Goal: Information Seeking & Learning: Compare options

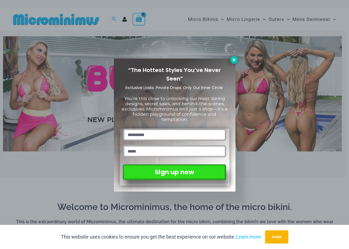
click at [234, 60] on icon at bounding box center [234, 59] width 3 height 3
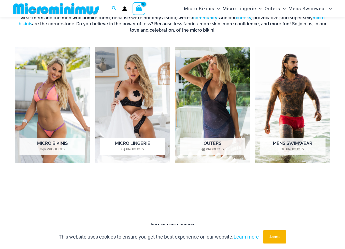
scroll to position [215, 0]
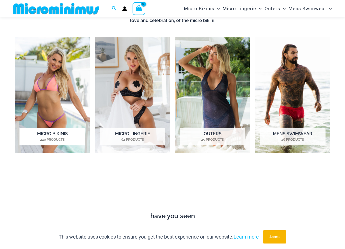
click at [48, 133] on h2 "Micro Bikinis 240 Products" at bounding box center [52, 136] width 66 height 17
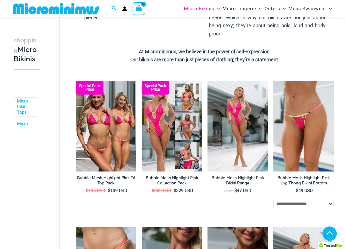
scroll to position [132, 0]
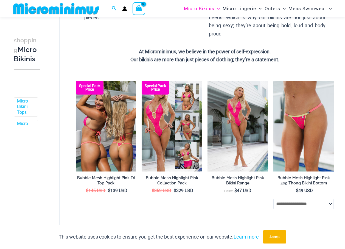
click at [99, 132] on img at bounding box center [106, 126] width 60 height 91
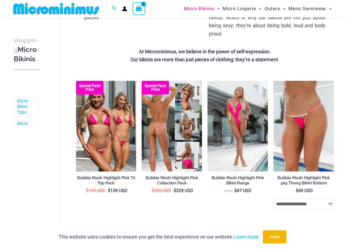
click at [170, 110] on img at bounding box center [172, 126] width 60 height 91
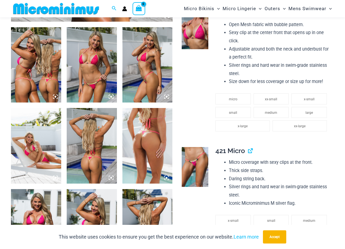
scroll to position [271, 0]
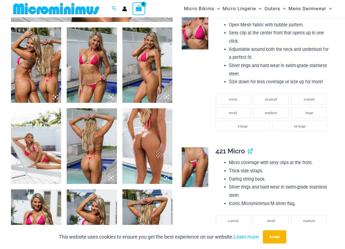
click at [110, 96] on icon at bounding box center [111, 96] width 5 height 5
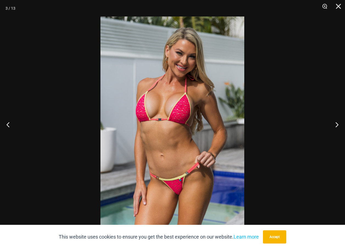
click at [127, 94] on img at bounding box center [173, 124] width 144 height 216
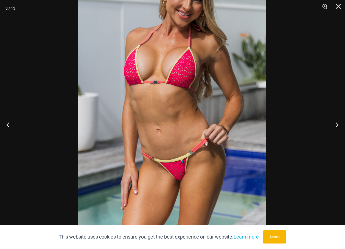
click at [165, 56] on img at bounding box center [172, 88] width 189 height 283
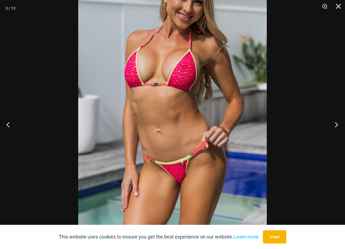
click at [335, 121] on button "Next" at bounding box center [335, 124] width 21 height 27
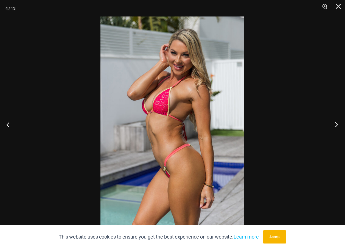
click at [335, 121] on button "Next" at bounding box center [335, 124] width 21 height 27
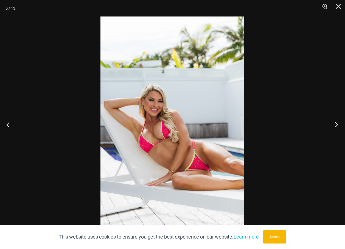
click at [335, 121] on button "Next" at bounding box center [335, 124] width 21 height 27
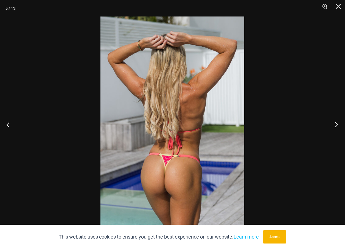
click at [335, 121] on button "Next" at bounding box center [335, 124] width 21 height 27
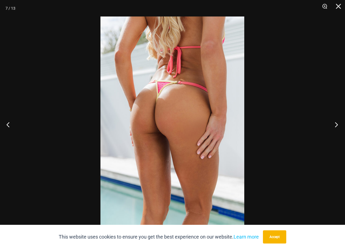
click at [335, 121] on button "Next" at bounding box center [335, 124] width 21 height 27
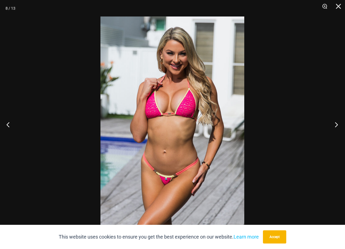
click at [335, 121] on button "Next" at bounding box center [335, 124] width 21 height 27
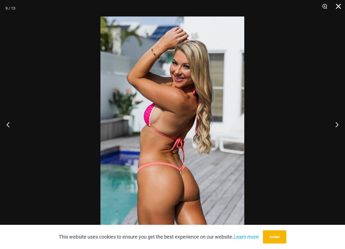
click at [338, 6] on button "Close" at bounding box center [337, 8] width 14 height 16
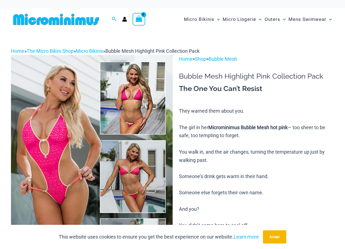
click at [74, 125] on img at bounding box center [92, 176] width 162 height 243
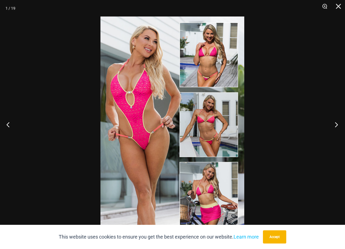
click at [337, 123] on button "Next" at bounding box center [335, 124] width 21 height 27
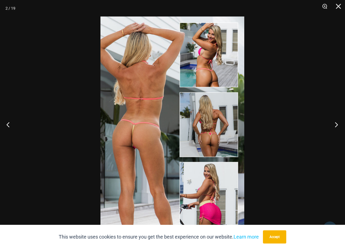
click at [337, 123] on button "Next" at bounding box center [335, 124] width 21 height 27
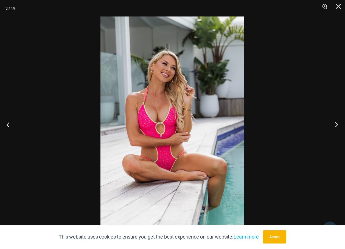
click at [337, 123] on button "Next" at bounding box center [335, 124] width 21 height 27
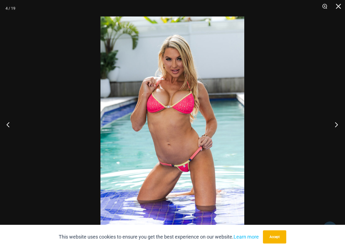
click at [337, 123] on button "Next" at bounding box center [335, 124] width 21 height 27
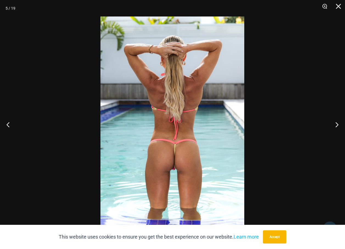
click at [190, 123] on img at bounding box center [173, 124] width 144 height 216
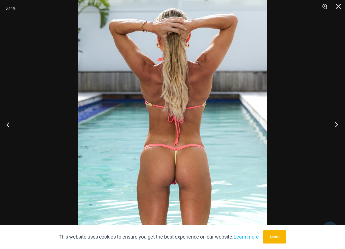
click at [336, 124] on button "Next" at bounding box center [335, 124] width 21 height 27
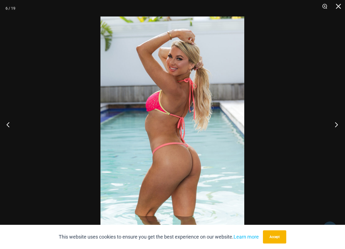
click at [336, 124] on button "Next" at bounding box center [335, 124] width 21 height 27
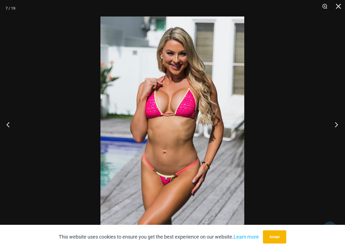
click at [336, 124] on button "Next" at bounding box center [335, 124] width 21 height 27
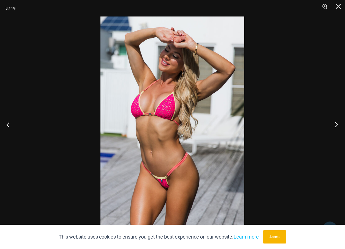
click at [336, 124] on button "Next" at bounding box center [335, 124] width 21 height 27
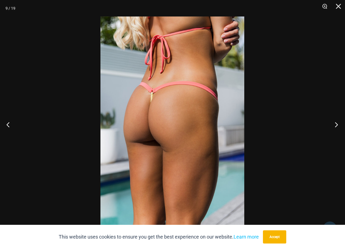
click at [338, 123] on button "Next" at bounding box center [335, 124] width 21 height 27
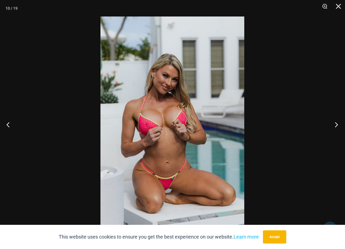
click at [338, 123] on button "Next" at bounding box center [335, 124] width 21 height 27
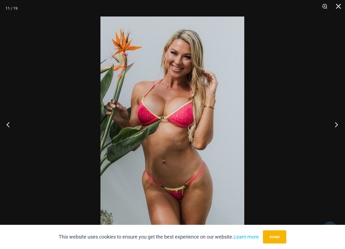
click at [338, 123] on button "Next" at bounding box center [335, 124] width 21 height 27
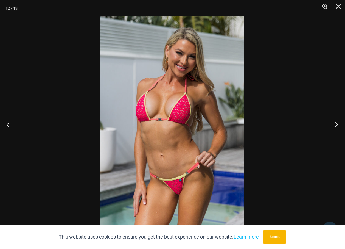
click at [338, 123] on button "Next" at bounding box center [335, 124] width 21 height 27
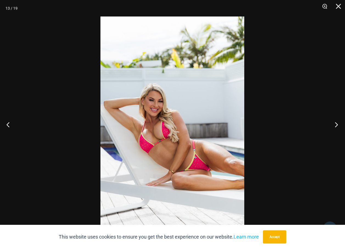
click at [338, 123] on button "Next" at bounding box center [335, 124] width 21 height 27
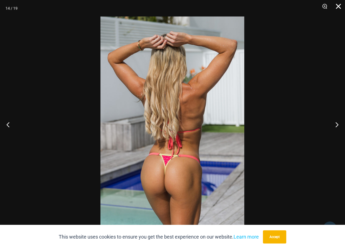
click at [337, 5] on button "Close" at bounding box center [337, 8] width 14 height 16
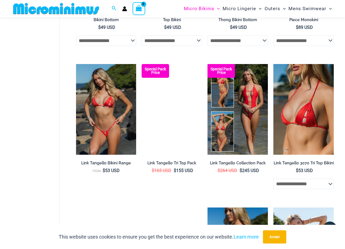
scroll to position [732, 0]
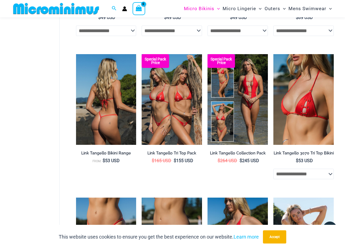
click at [113, 97] on img at bounding box center [106, 99] width 60 height 91
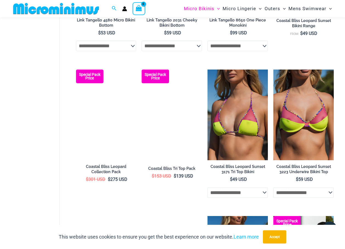
scroll to position [1006, 0]
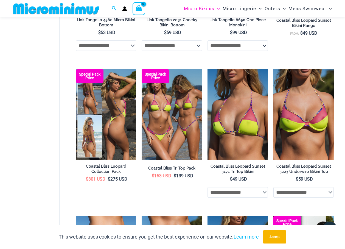
click at [110, 113] on img at bounding box center [106, 114] width 60 height 91
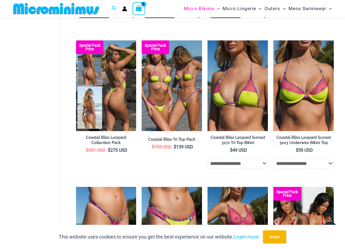
scroll to position [1034, 0]
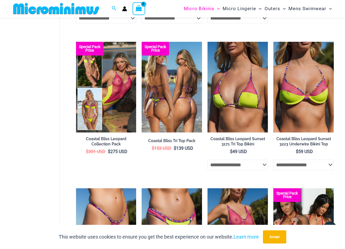
click at [171, 82] on img at bounding box center [172, 87] width 60 height 91
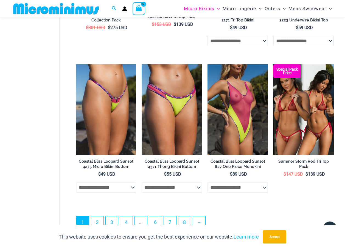
scroll to position [1171, 0]
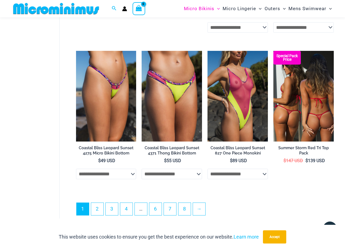
click at [285, 100] on img at bounding box center [304, 96] width 60 height 91
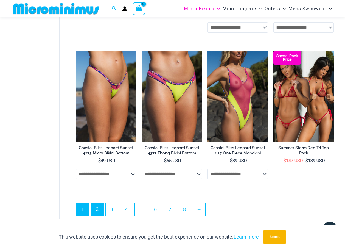
click at [97, 211] on link "2" at bounding box center [97, 209] width 12 height 13
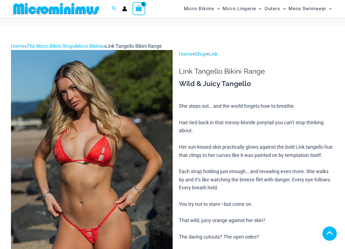
scroll to position [215, 0]
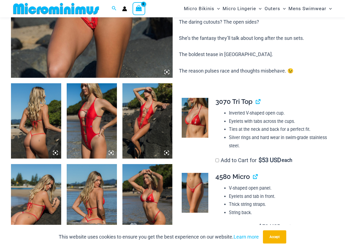
click at [54, 152] on icon at bounding box center [55, 152] width 5 height 5
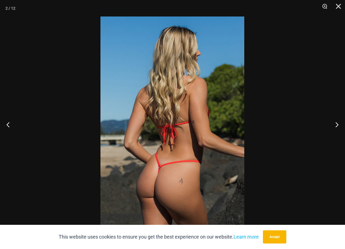
click at [166, 109] on img at bounding box center [173, 124] width 144 height 216
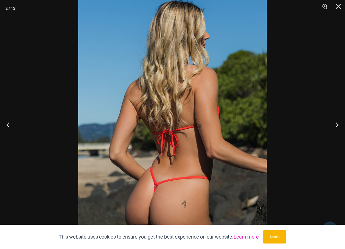
click at [248, 237] on link "Learn more" at bounding box center [246, 237] width 25 height 6
click at [319, 234] on div "This website uses cookies to ensure you get the best experience on our website.…" at bounding box center [172, 237] width 345 height 24
drag, startPoint x: 319, startPoint y: 234, endPoint x: 307, endPoint y: 244, distance: 16.0
click at [307, 244] on div "This website uses cookies to ensure you get the best experience on our website.…" at bounding box center [172, 237] width 345 height 24
click at [337, 125] on button "Next" at bounding box center [335, 124] width 21 height 27
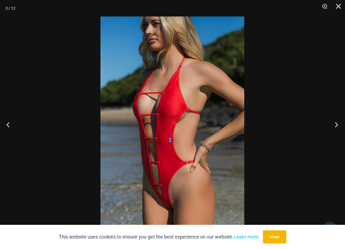
click at [337, 126] on button "Next" at bounding box center [335, 124] width 21 height 27
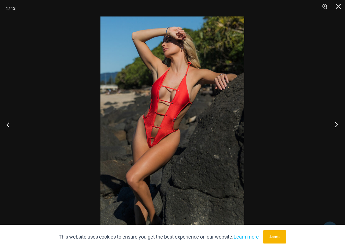
click at [337, 126] on button "Next" at bounding box center [335, 124] width 21 height 27
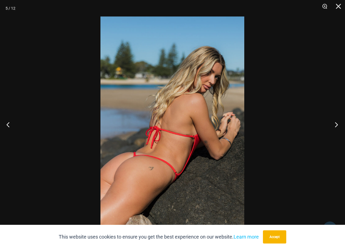
click at [337, 126] on button "Next" at bounding box center [335, 124] width 21 height 27
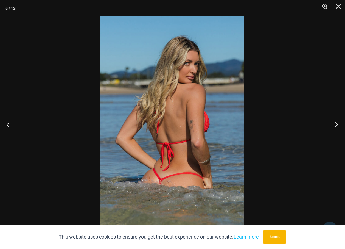
click at [337, 126] on button "Next" at bounding box center [335, 124] width 21 height 27
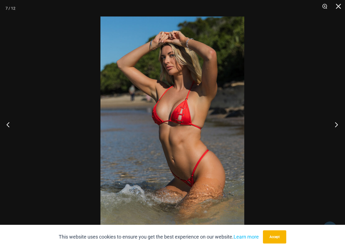
click at [337, 126] on button "Next" at bounding box center [335, 124] width 21 height 27
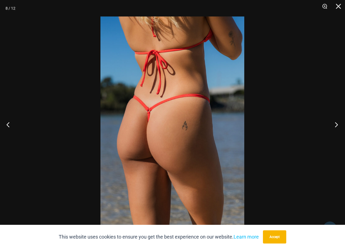
click at [337, 126] on button "Next" at bounding box center [335, 124] width 21 height 27
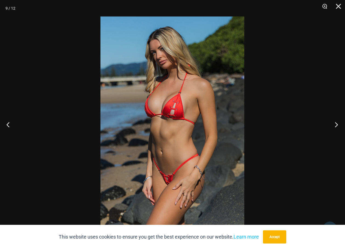
click at [337, 126] on button "Next" at bounding box center [335, 124] width 21 height 27
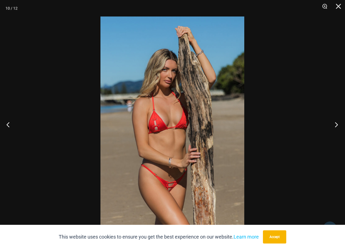
click at [337, 126] on button "Next" at bounding box center [335, 124] width 21 height 27
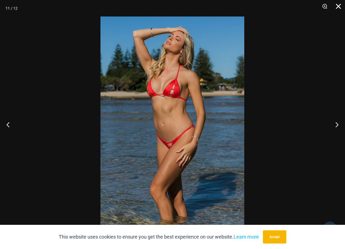
click at [338, 6] on button "Close" at bounding box center [337, 8] width 14 height 16
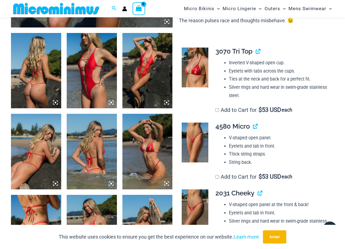
scroll to position [270, 0]
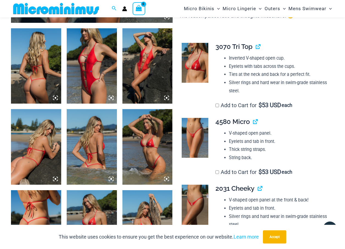
click at [193, 130] on img at bounding box center [195, 138] width 27 height 40
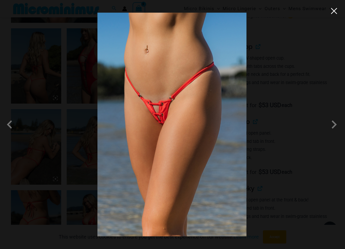
click at [332, 13] on button "Close" at bounding box center [334, 11] width 8 height 8
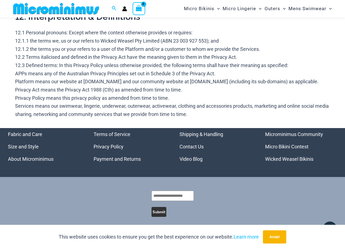
scroll to position [1845, 0]
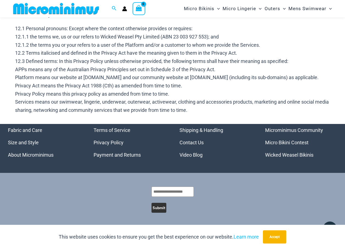
click at [155, 210] on button "Submit" at bounding box center [159, 208] width 15 height 10
click at [84, 208] on div "This field is required. Submit" at bounding box center [173, 200] width 330 height 54
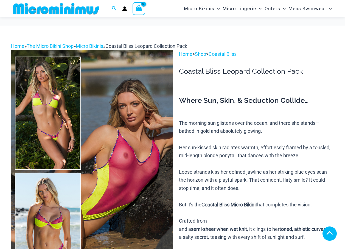
scroll to position [110, 0]
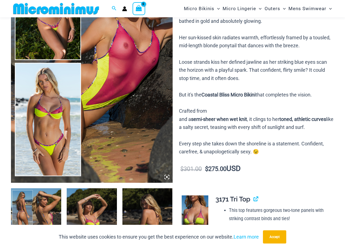
click at [168, 176] on icon at bounding box center [167, 176] width 5 height 5
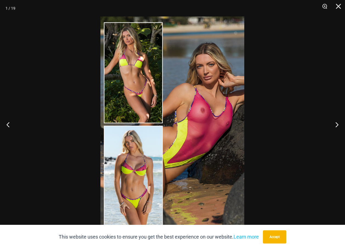
click at [167, 125] on img at bounding box center [173, 124] width 144 height 216
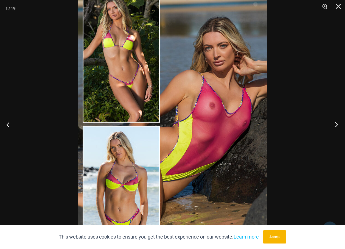
click at [337, 125] on button "Next" at bounding box center [335, 124] width 21 height 27
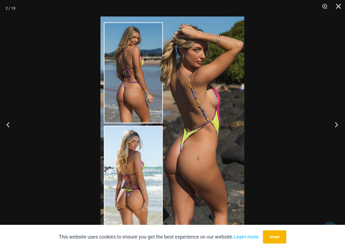
click at [337, 125] on button "Next" at bounding box center [335, 124] width 21 height 27
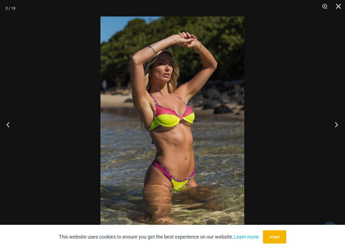
click at [337, 125] on button "Next" at bounding box center [335, 124] width 21 height 27
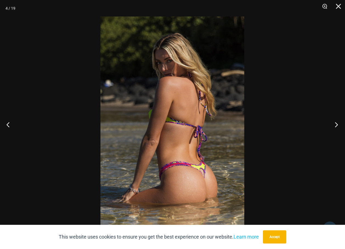
click at [337, 125] on button "Next" at bounding box center [335, 124] width 21 height 27
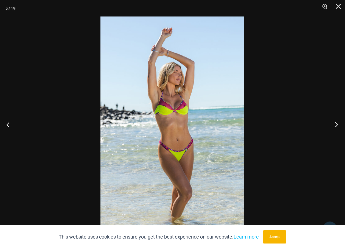
click at [337, 125] on button "Next" at bounding box center [335, 124] width 21 height 27
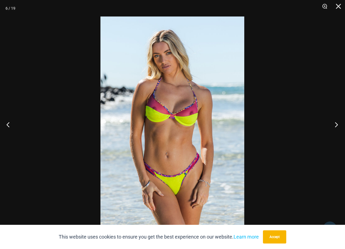
click at [338, 125] on button "Next" at bounding box center [335, 124] width 21 height 27
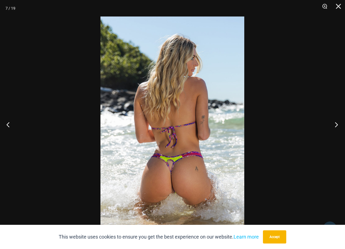
click at [338, 125] on button "Next" at bounding box center [335, 124] width 21 height 27
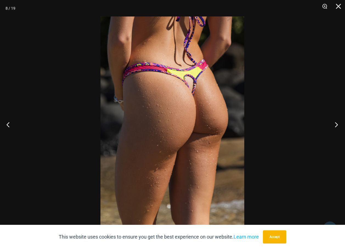
click at [338, 125] on button "Next" at bounding box center [335, 124] width 21 height 27
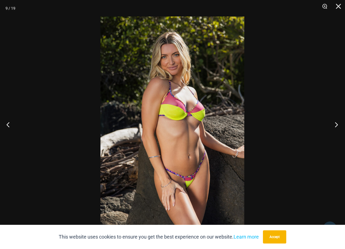
click at [338, 125] on button "Next" at bounding box center [335, 124] width 21 height 27
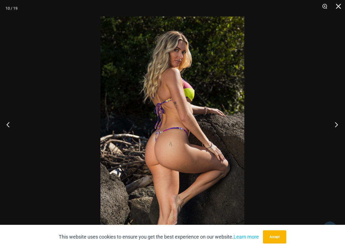
click at [338, 125] on button "Next" at bounding box center [335, 124] width 21 height 27
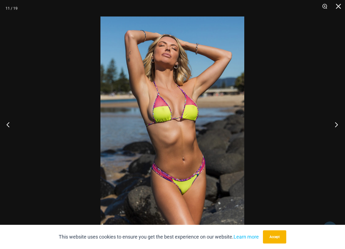
click at [338, 125] on button "Next" at bounding box center [335, 124] width 21 height 27
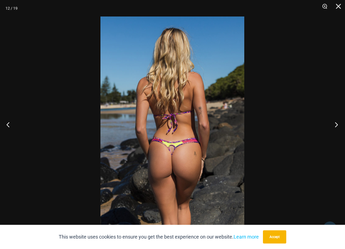
click at [338, 125] on button "Next" at bounding box center [335, 124] width 21 height 27
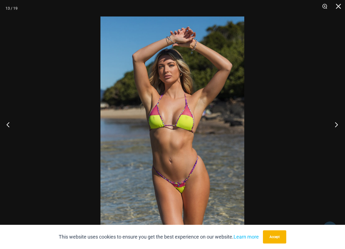
click at [338, 125] on button "Next" at bounding box center [335, 124] width 21 height 27
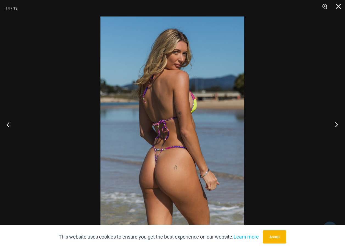
click at [338, 125] on button "Next" at bounding box center [335, 124] width 21 height 27
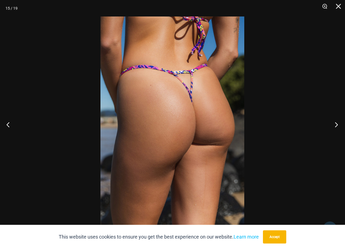
click at [338, 125] on button "Next" at bounding box center [335, 124] width 21 height 27
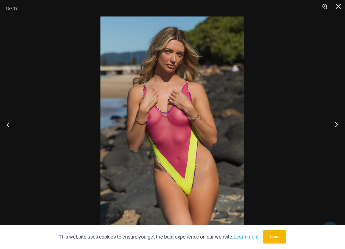
click at [338, 125] on button "Next" at bounding box center [335, 124] width 21 height 27
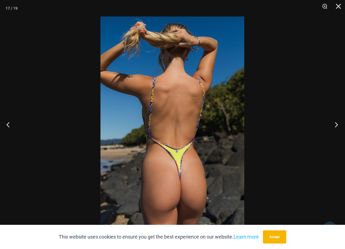
click at [338, 125] on button "Next" at bounding box center [335, 124] width 21 height 27
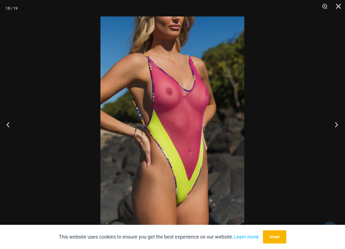
click at [338, 125] on button "Next" at bounding box center [335, 124] width 21 height 27
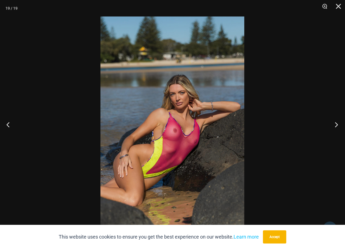
click at [338, 125] on button "Next" at bounding box center [335, 124] width 21 height 27
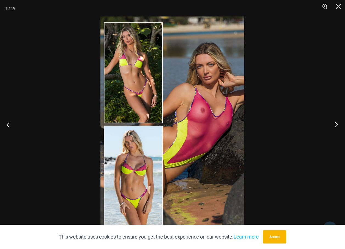
click at [338, 125] on button "Next" at bounding box center [335, 124] width 21 height 27
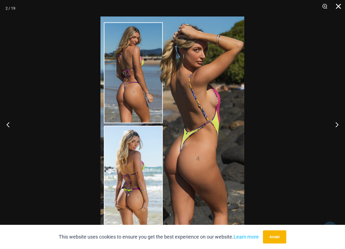
click at [341, 6] on button "Close" at bounding box center [337, 8] width 14 height 16
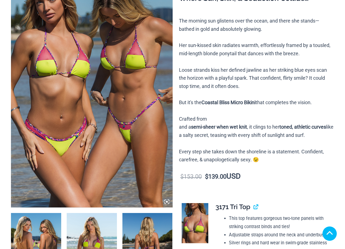
scroll to position [110, 0]
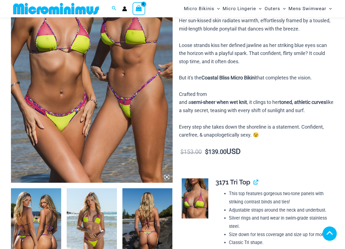
click at [113, 74] on img at bounding box center [92, 61] width 162 height 243
click at [166, 174] on icon at bounding box center [167, 176] width 5 height 5
click at [166, 91] on img at bounding box center [92, 61] width 162 height 243
click at [167, 174] on icon at bounding box center [167, 176] width 5 height 5
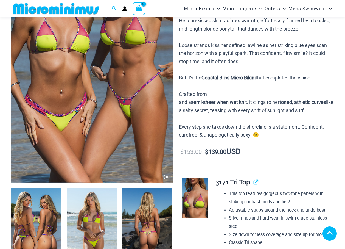
scroll to position [192, 0]
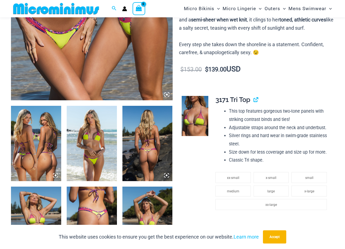
click at [55, 175] on icon at bounding box center [55, 175] width 5 height 5
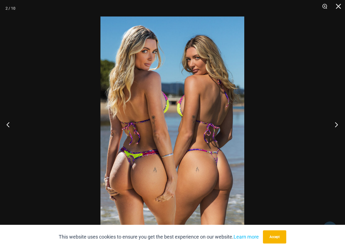
click at [336, 124] on button "Next" at bounding box center [335, 124] width 21 height 27
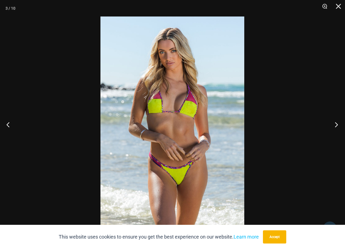
click at [336, 124] on button "Next" at bounding box center [335, 124] width 21 height 27
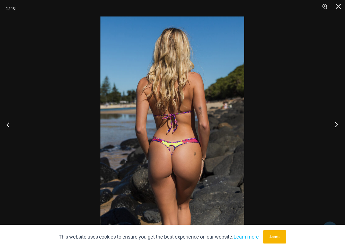
click at [336, 124] on button "Next" at bounding box center [335, 124] width 21 height 27
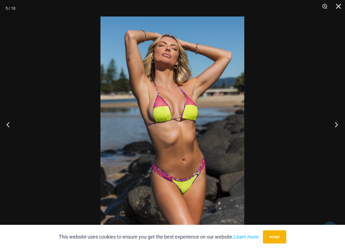
click at [336, 124] on button "Next" at bounding box center [335, 124] width 21 height 27
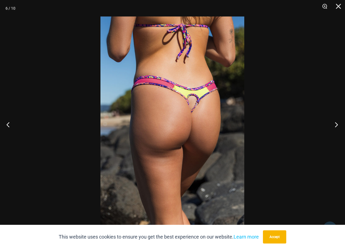
click at [336, 124] on button "Next" at bounding box center [335, 124] width 21 height 27
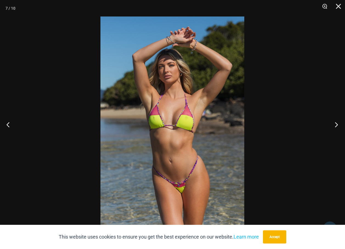
click at [336, 124] on button "Next" at bounding box center [335, 124] width 21 height 27
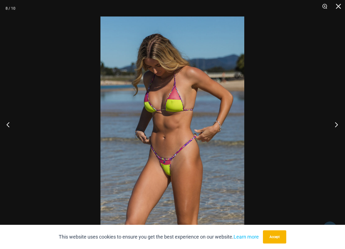
click at [338, 124] on button "Next" at bounding box center [335, 124] width 21 height 27
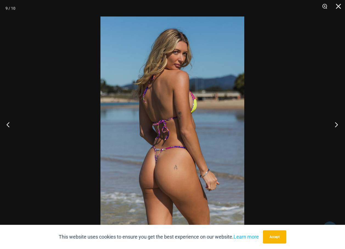
click at [338, 124] on button "Next" at bounding box center [335, 124] width 21 height 27
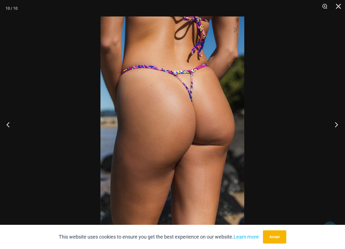
click at [338, 124] on button "Next" at bounding box center [335, 124] width 21 height 27
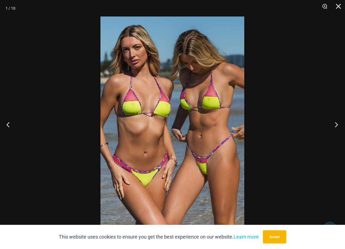
click at [338, 124] on button "Next" at bounding box center [335, 124] width 21 height 27
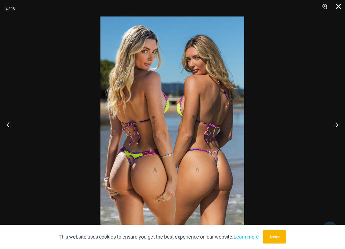
click at [337, 7] on button "Close" at bounding box center [337, 8] width 14 height 16
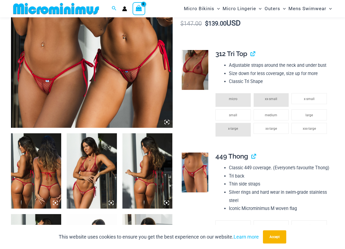
click at [56, 203] on icon at bounding box center [55, 202] width 5 height 5
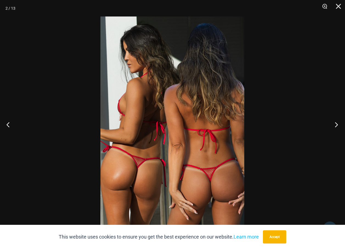
click at [337, 123] on button "Next" at bounding box center [335, 124] width 21 height 27
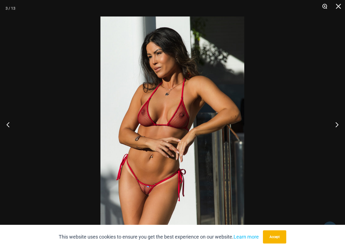
click at [325, 4] on button "Zoom" at bounding box center [323, 8] width 14 height 16
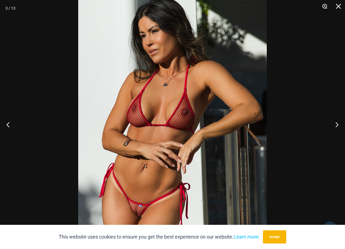
click at [325, 4] on button "Zoom" at bounding box center [323, 8] width 14 height 16
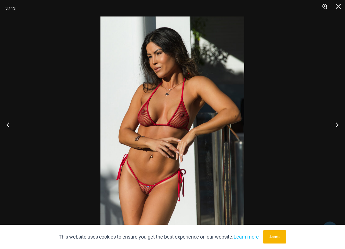
click at [325, 4] on button "Zoom" at bounding box center [323, 8] width 14 height 16
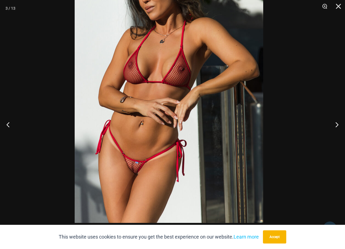
click at [153, 86] on img at bounding box center [169, 81] width 189 height 283
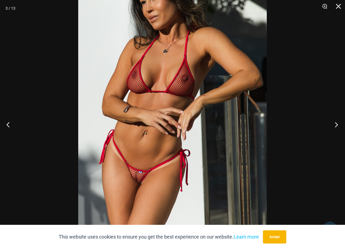
click at [335, 124] on button "Next" at bounding box center [335, 124] width 21 height 27
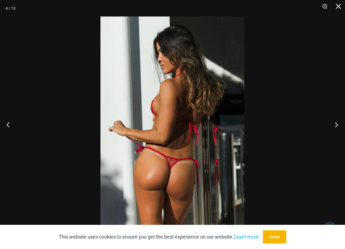
click at [335, 124] on button "Next" at bounding box center [335, 124] width 21 height 27
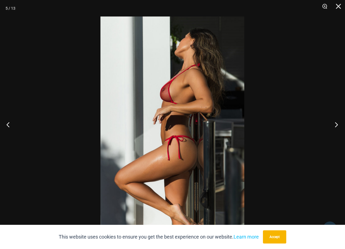
click at [335, 124] on button "Next" at bounding box center [335, 124] width 21 height 27
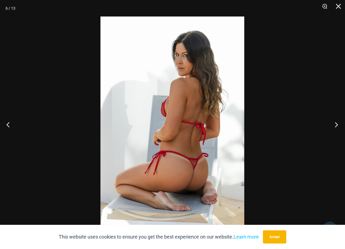
click at [335, 124] on button "Next" at bounding box center [335, 124] width 21 height 27
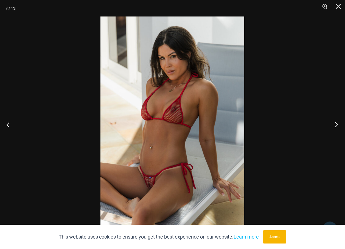
click at [335, 124] on button "Next" at bounding box center [335, 124] width 21 height 27
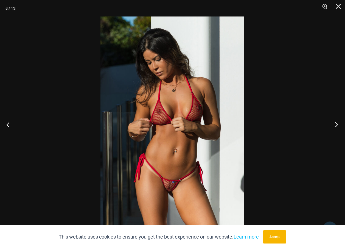
click at [335, 124] on button "Next" at bounding box center [335, 124] width 21 height 27
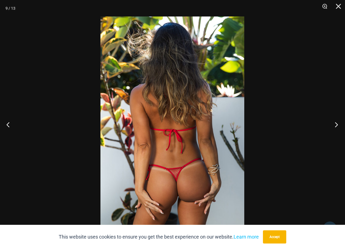
click at [335, 124] on button "Next" at bounding box center [335, 124] width 21 height 27
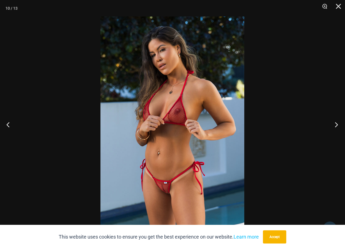
click at [335, 124] on button "Next" at bounding box center [335, 124] width 21 height 27
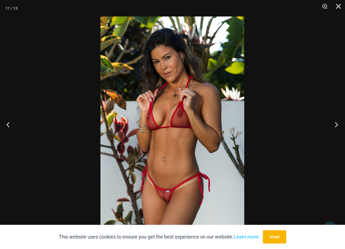
click at [335, 124] on button "Next" at bounding box center [335, 124] width 21 height 27
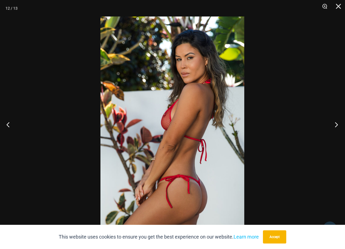
click at [335, 124] on button "Next" at bounding box center [335, 124] width 21 height 27
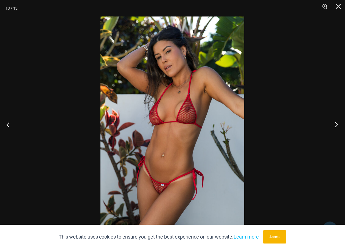
click at [335, 123] on button "Next" at bounding box center [335, 124] width 21 height 27
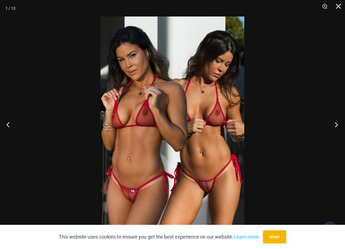
click at [335, 123] on button "Next" at bounding box center [335, 124] width 21 height 27
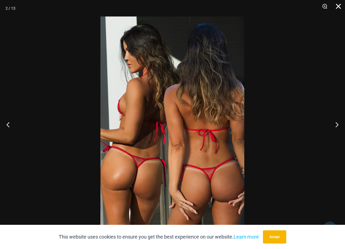
click at [339, 6] on button "Close" at bounding box center [337, 8] width 14 height 16
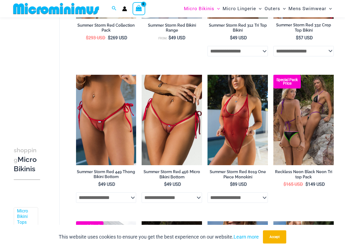
scroll to position [160, 0]
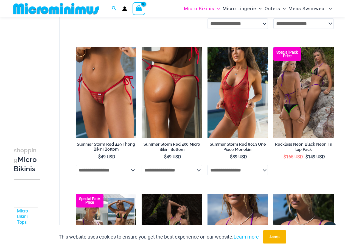
click at [163, 98] on img at bounding box center [172, 92] width 60 height 91
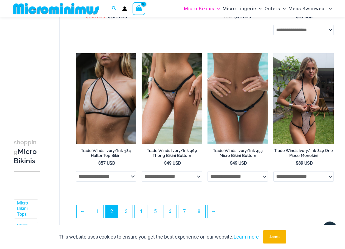
scroll to position [1039, 0]
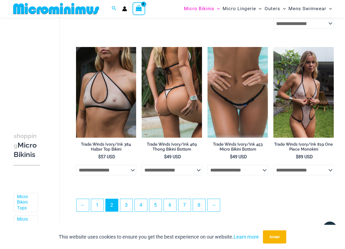
click at [184, 101] on img at bounding box center [172, 92] width 60 height 91
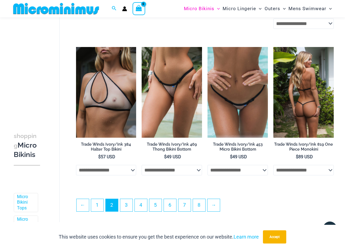
click at [300, 104] on img at bounding box center [304, 92] width 60 height 91
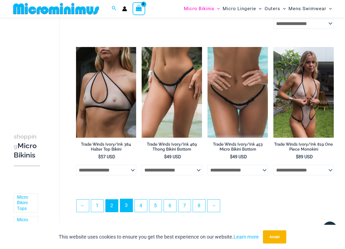
click at [127, 211] on link "3" at bounding box center [126, 205] width 12 height 13
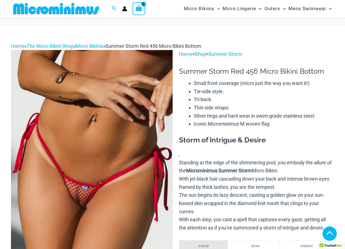
scroll to position [220, 0]
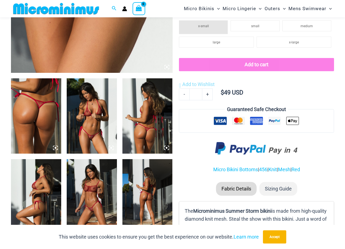
click at [97, 125] on img at bounding box center [92, 115] width 50 height 75
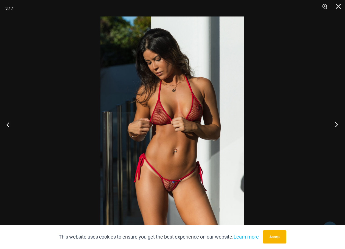
click at [337, 123] on button "Next" at bounding box center [335, 124] width 21 height 27
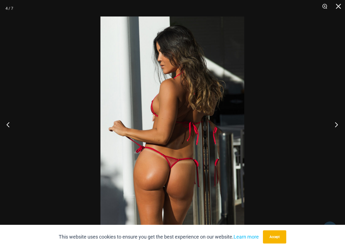
click at [337, 123] on button "Next" at bounding box center [335, 124] width 21 height 27
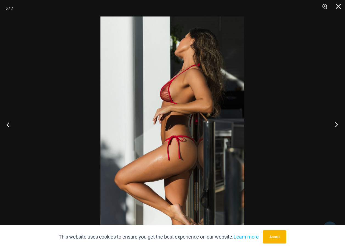
click at [337, 123] on button "Next" at bounding box center [335, 124] width 21 height 27
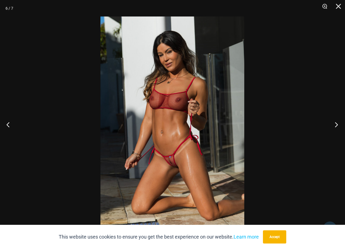
click at [337, 123] on button "Next" at bounding box center [335, 124] width 21 height 27
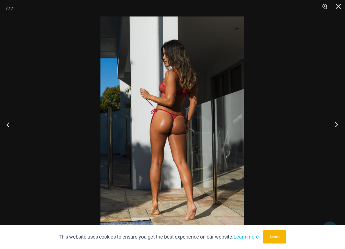
click at [337, 123] on button "Next" at bounding box center [335, 124] width 21 height 27
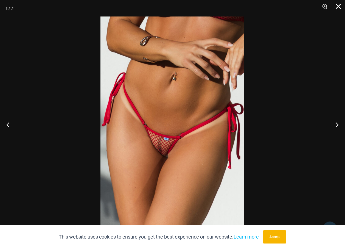
click at [337, 7] on button "Close" at bounding box center [337, 8] width 14 height 16
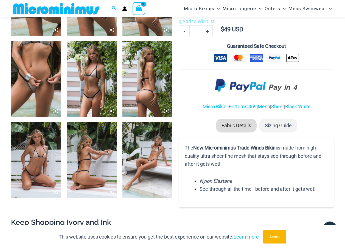
scroll to position [357, 0]
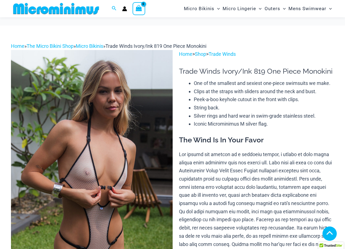
scroll to position [275, 0]
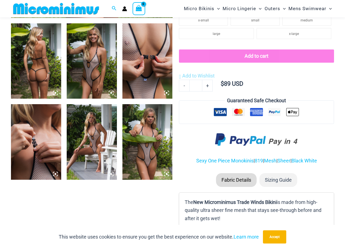
click at [153, 155] on img at bounding box center [147, 141] width 50 height 75
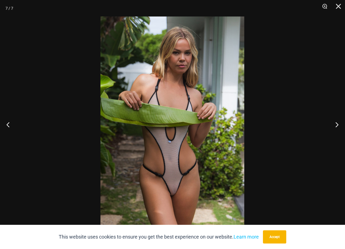
click at [167, 139] on img at bounding box center [173, 124] width 144 height 216
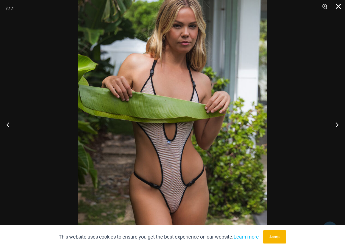
click at [336, 6] on button "Close" at bounding box center [337, 8] width 14 height 16
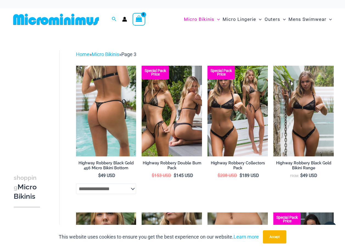
click at [96, 93] on img at bounding box center [106, 111] width 60 height 91
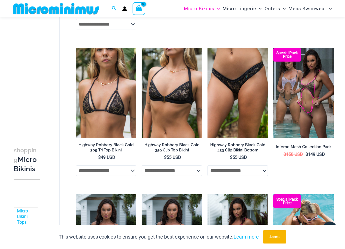
scroll to position [160, 0]
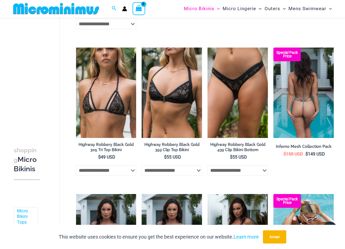
click at [302, 99] on img at bounding box center [304, 93] width 60 height 91
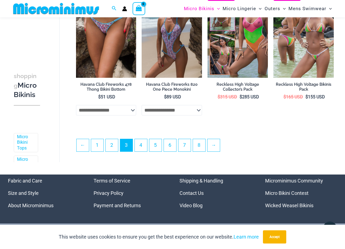
scroll to position [1121, 0]
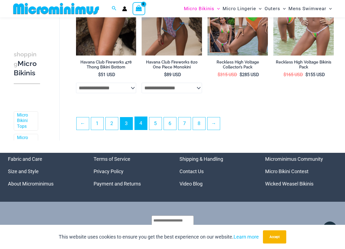
click at [139, 125] on link "4" at bounding box center [141, 123] width 12 height 13
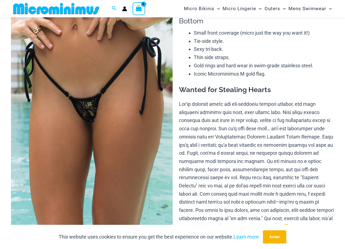
scroll to position [51, 0]
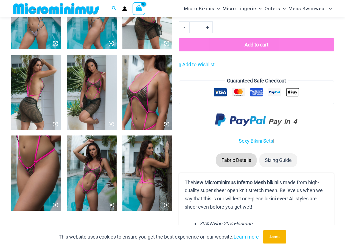
scroll to position [494, 0]
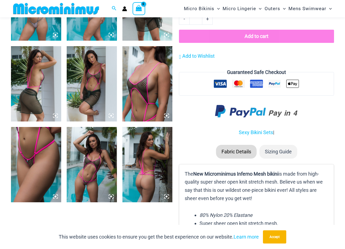
click at [106, 193] on img at bounding box center [92, 164] width 50 height 75
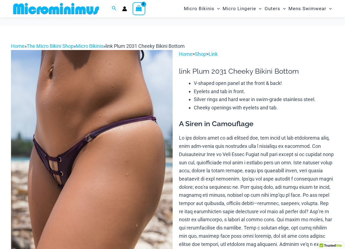
scroll to position [27, 0]
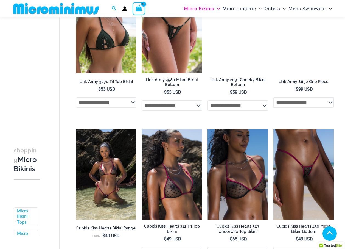
scroll to position [742, 0]
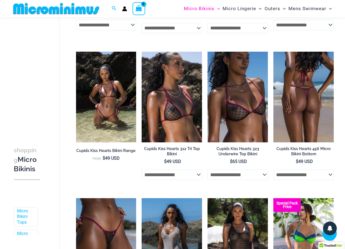
click at [296, 106] on img at bounding box center [304, 97] width 60 height 91
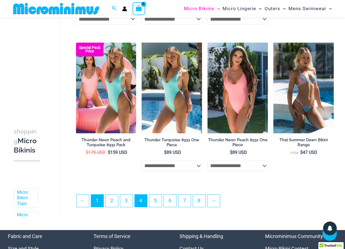
scroll to position [1153, 0]
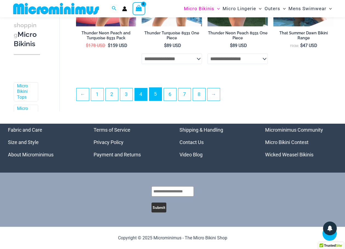
click at [158, 94] on link "5" at bounding box center [155, 94] width 12 height 13
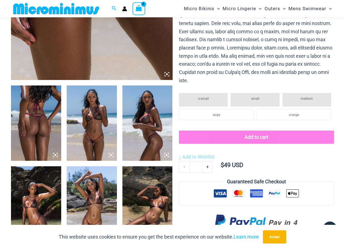
scroll to position [245, 0]
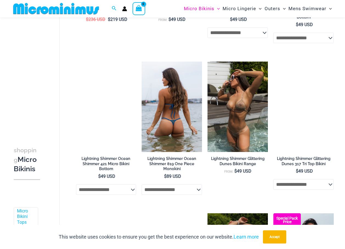
scroll to position [298, 0]
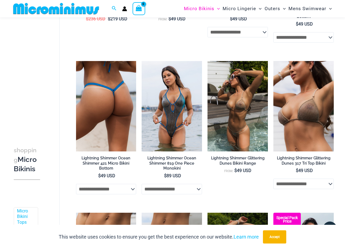
click at [116, 103] on img at bounding box center [106, 106] width 60 height 91
